Goal: Information Seeking & Learning: Compare options

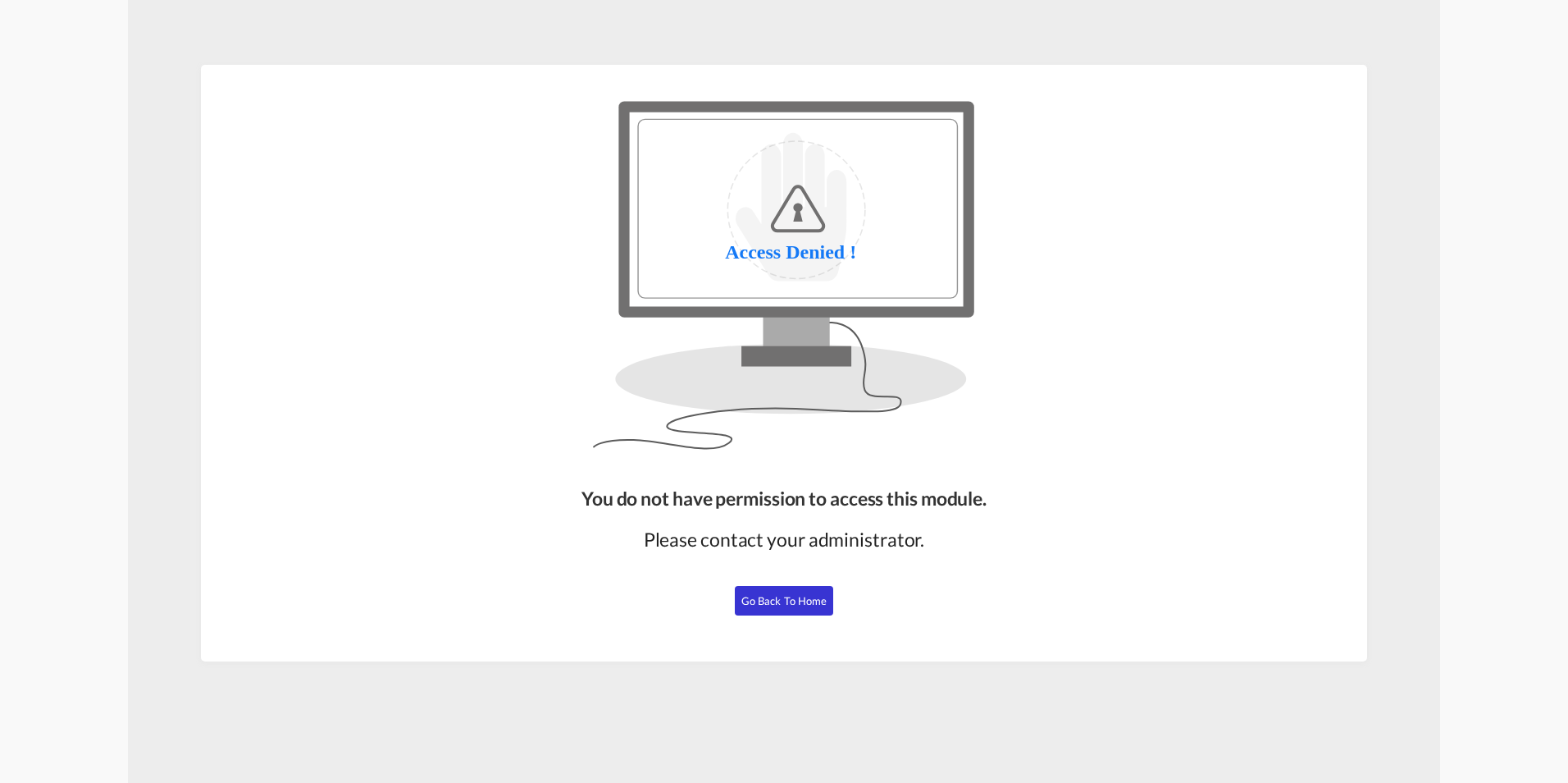
click at [758, 604] on span "Go Back to Home" at bounding box center [784, 600] width 86 height 13
